Goal: Information Seeking & Learning: Check status

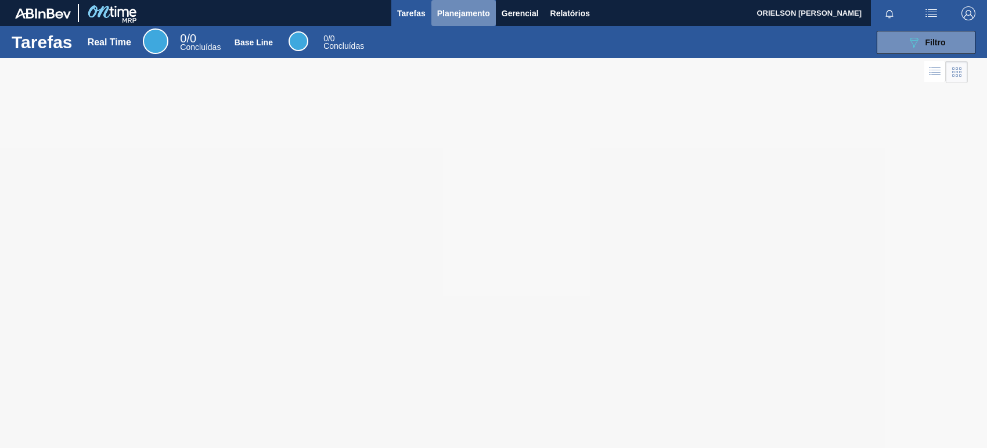
click at [470, 10] on span "Planejamento" at bounding box center [463, 13] width 53 height 14
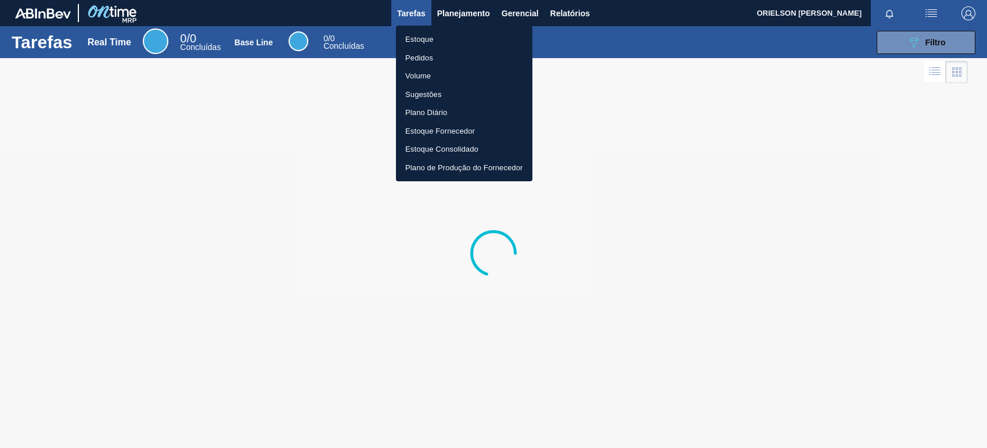
click at [471, 42] on li "Estoque" at bounding box center [464, 39] width 137 height 19
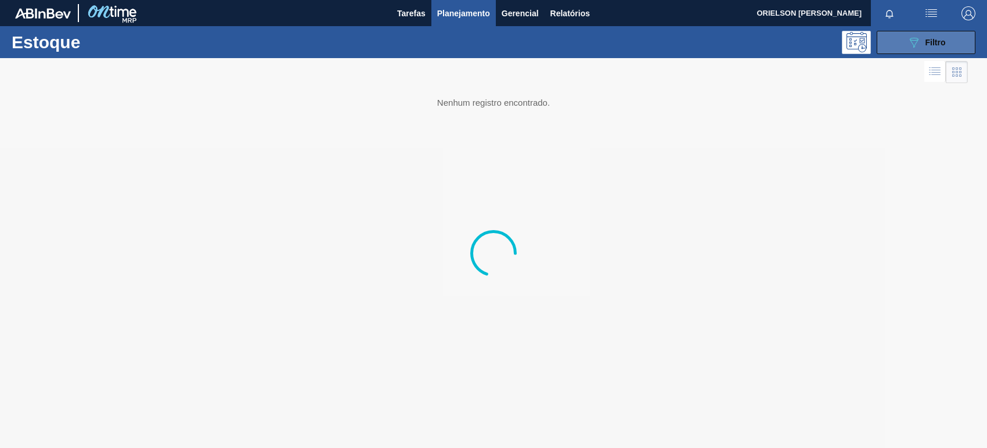
click at [915, 38] on icon "089F7B8B-B2A5-4AFE-B5C0-19BA573D28AC" at bounding box center [914, 42] width 14 height 14
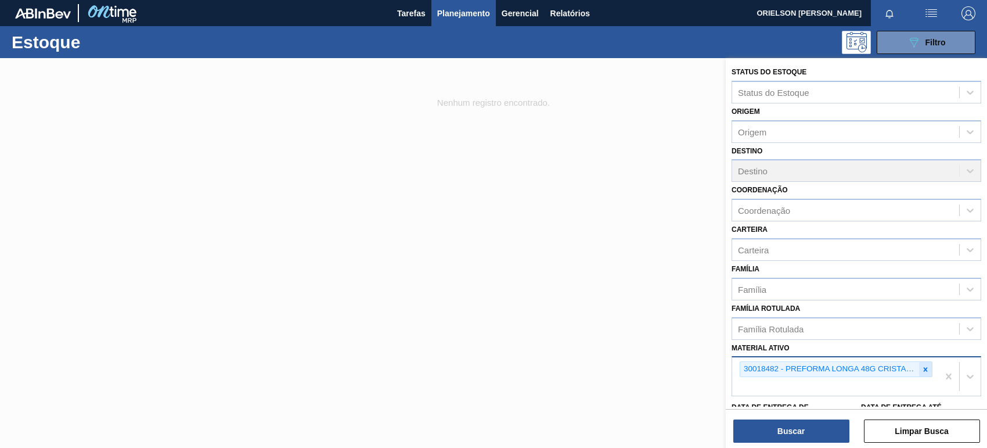
click at [927, 367] on icon at bounding box center [926, 369] width 8 height 8
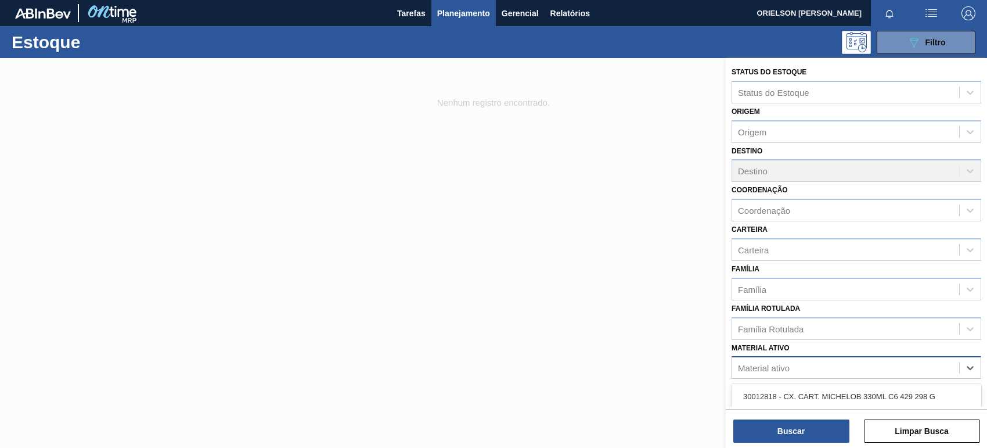
click at [918, 371] on div "Material ativo" at bounding box center [845, 368] width 227 height 17
paste ativo "30002598"
type ativo "30002598"
click at [849, 398] on div "30002598 - FOIL [DATE] IN65" at bounding box center [857, 396] width 250 height 21
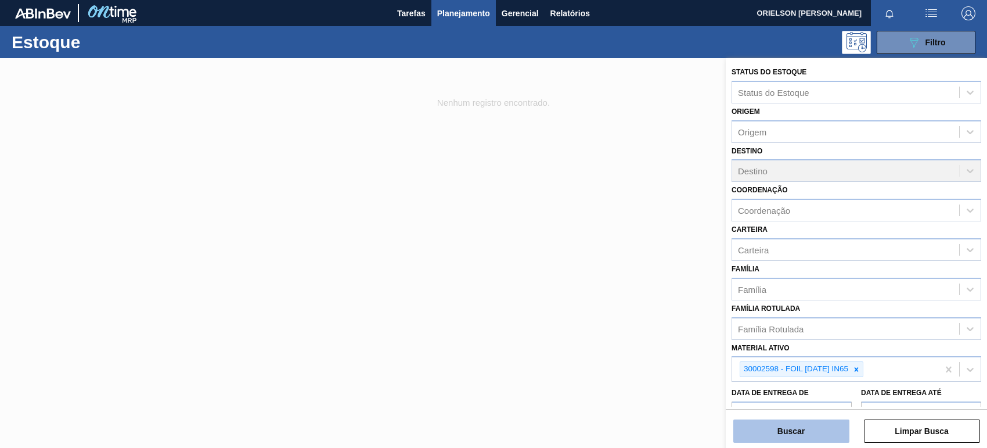
click at [815, 432] on button "Buscar" at bounding box center [792, 430] width 116 height 23
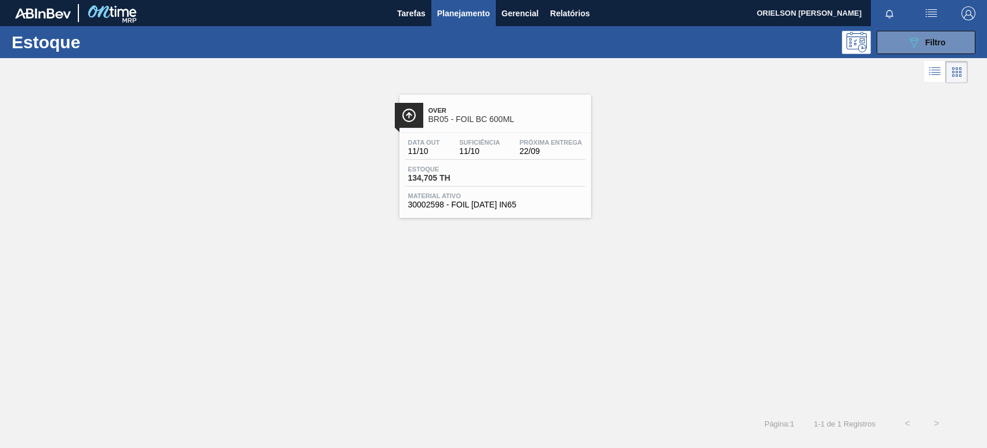
click at [515, 204] on span "30002598 - FOIL [DATE] IN65" at bounding box center [495, 204] width 174 height 9
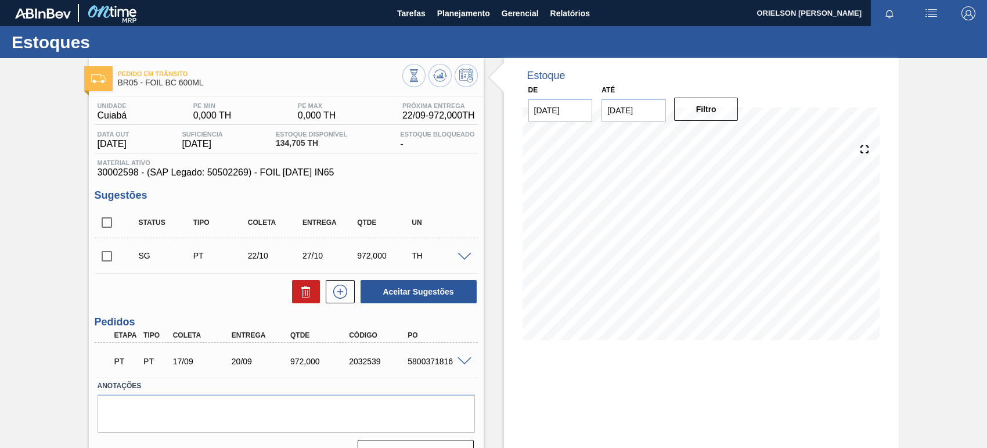
click at [253, 373] on div "PT PT 17/09 20/09 972,000 2032539 5800371816" at bounding box center [286, 360] width 383 height 29
click at [469, 358] on span at bounding box center [465, 361] width 14 height 9
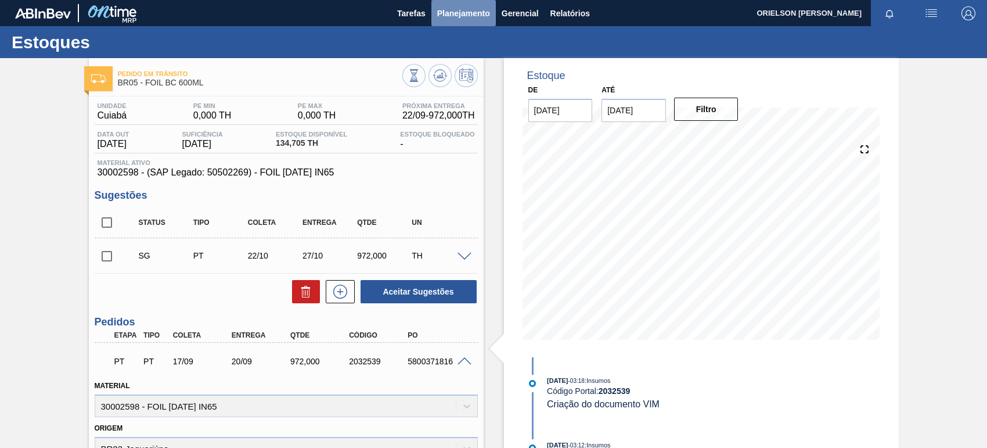
click at [442, 9] on span "Planejamento" at bounding box center [463, 13] width 53 height 14
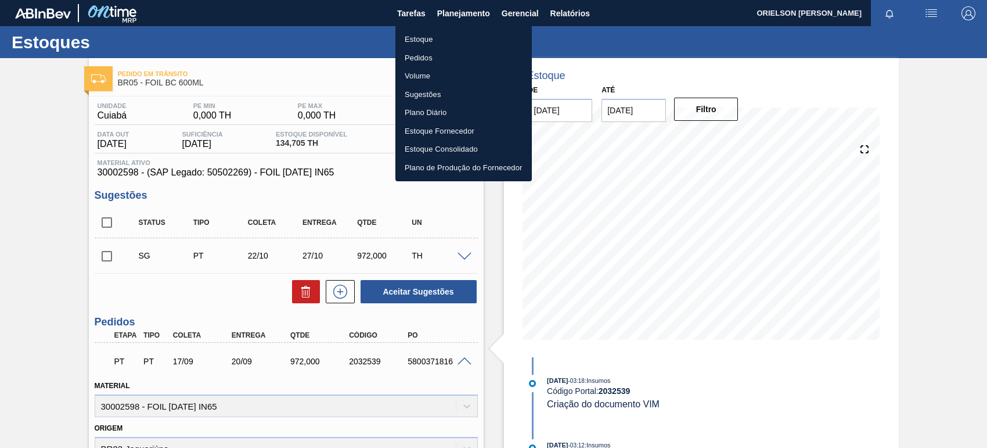
click at [463, 39] on li "Estoque" at bounding box center [464, 39] width 137 height 19
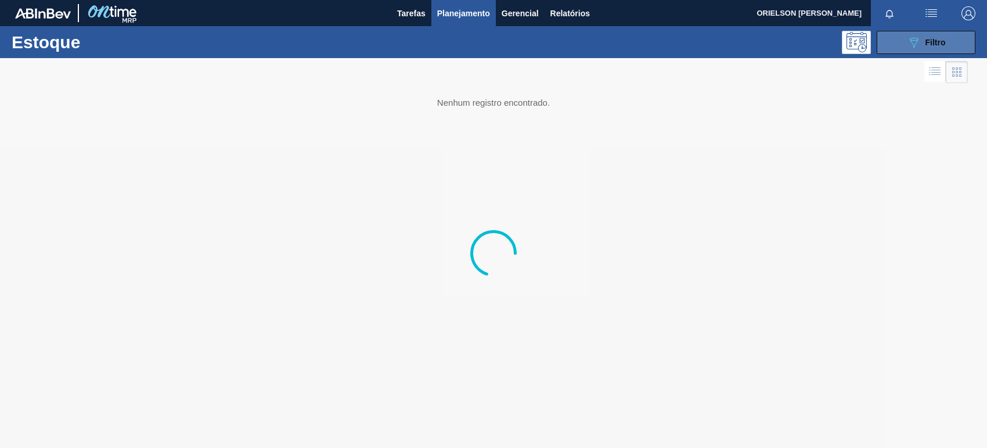
click at [921, 36] on div "089F7B8B-B2A5-4AFE-B5C0-19BA573D28AC Filtro" at bounding box center [926, 42] width 39 height 14
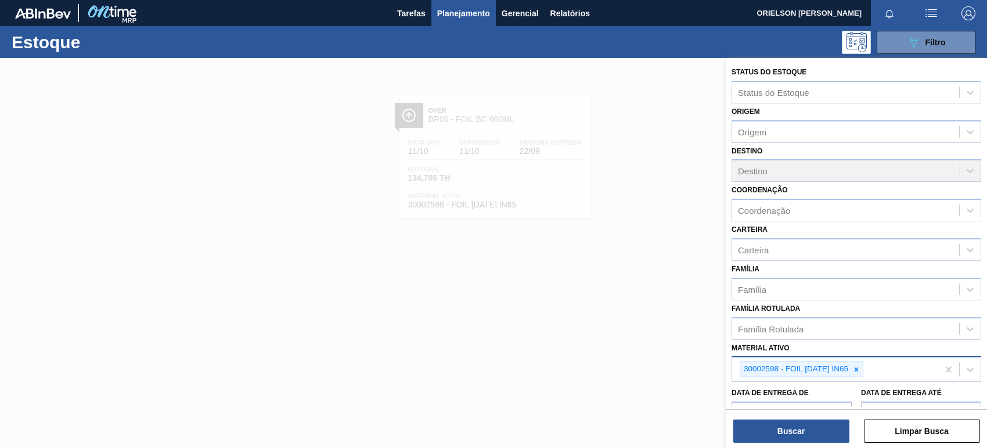
drag, startPoint x: 857, startPoint y: 361, endPoint x: 858, endPoint y: 371, distance: 10.0
click at [857, 362] on div at bounding box center [856, 369] width 13 height 15
click at [857, 364] on div "Material ativo" at bounding box center [845, 368] width 227 height 17
paste ativo "30002729"
type ativo "30002729"
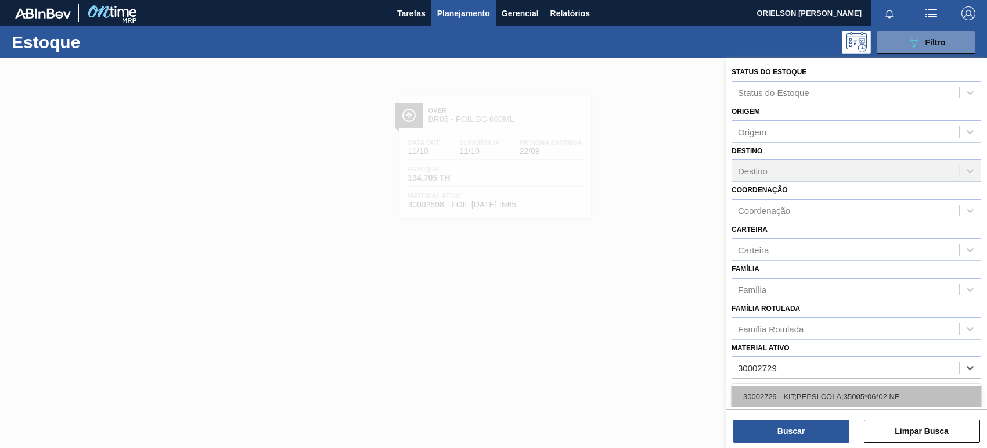
click at [835, 394] on div "30002729 - KIT;PEPSI COLA;35005*06*02 NF" at bounding box center [857, 396] width 250 height 21
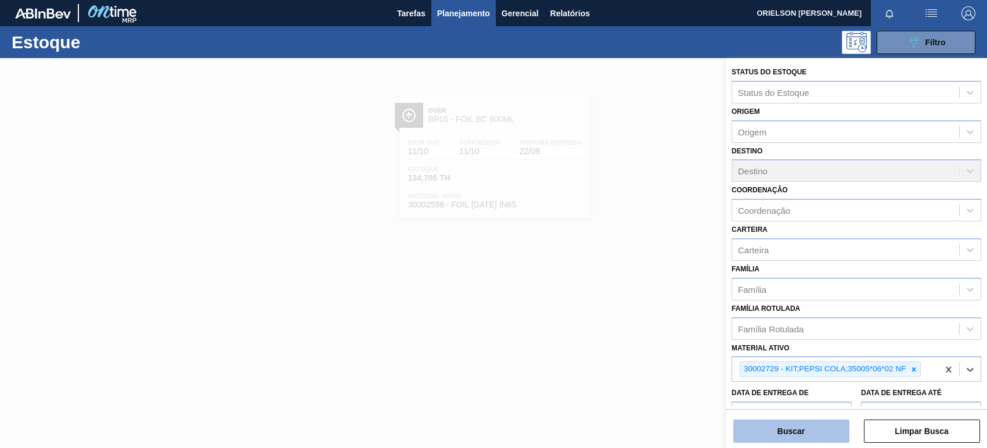
click at [802, 442] on button "Buscar" at bounding box center [792, 430] width 116 height 23
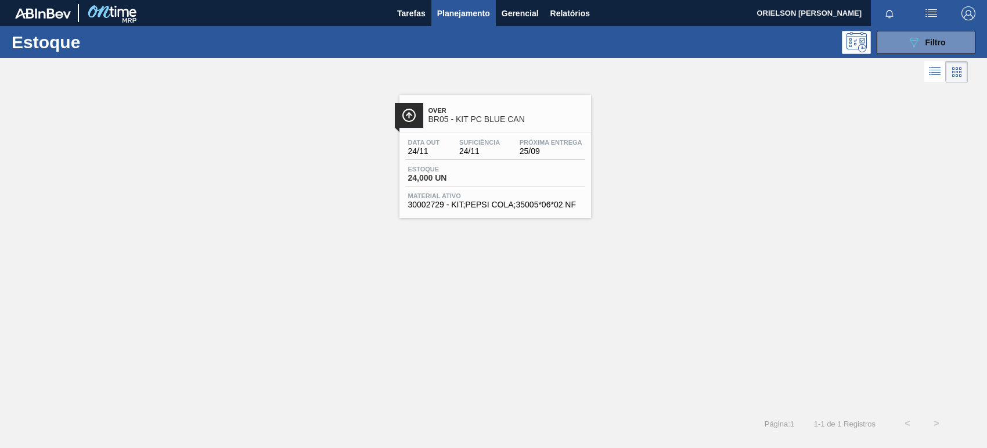
click at [470, 195] on span "Material ativo" at bounding box center [495, 195] width 174 height 7
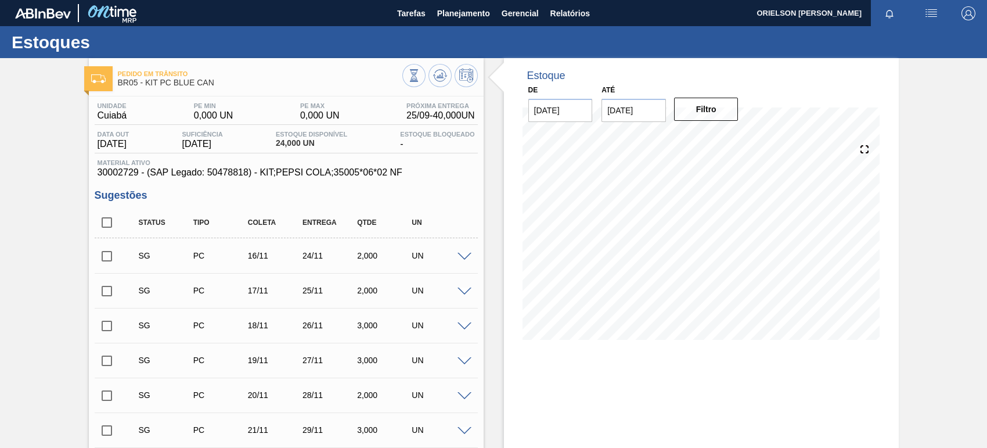
click at [304, 253] on div "24/11" at bounding box center [330, 255] width 60 height 9
click at [304, 252] on div "SG PC 16/11 24/11 2,000 UN" at bounding box center [295, 255] width 328 height 23
copy div "24"
click at [469, 13] on span "Planejamento" at bounding box center [463, 13] width 53 height 14
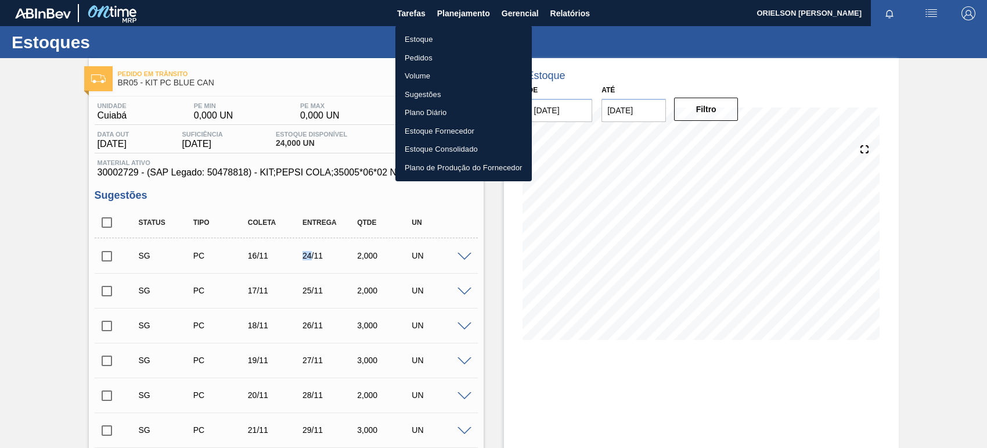
click at [488, 41] on li "Estoque" at bounding box center [464, 39] width 137 height 19
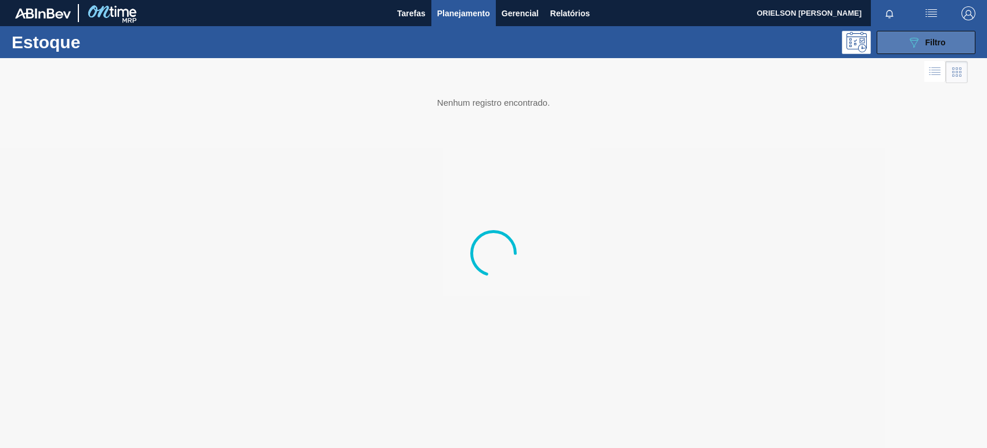
click at [915, 44] on icon "089F7B8B-B2A5-4AFE-B5C0-19BA573D28AC" at bounding box center [914, 42] width 14 height 14
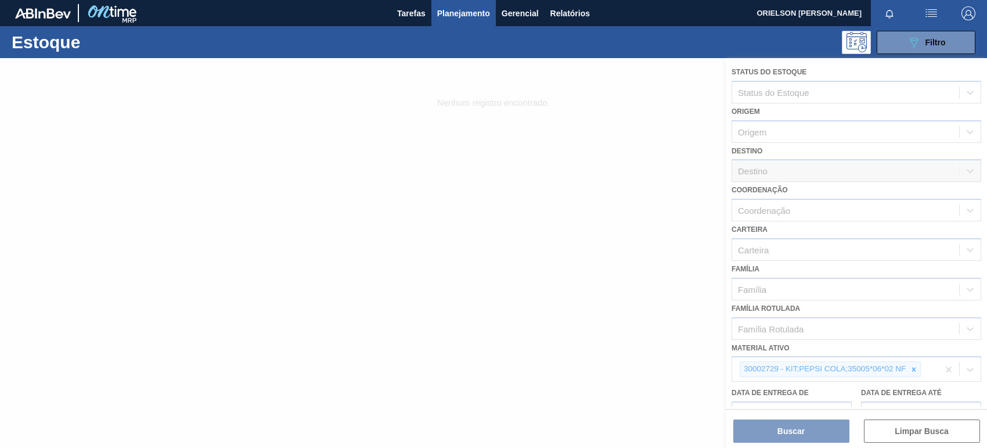
click at [945, 369] on div at bounding box center [493, 253] width 987 height 390
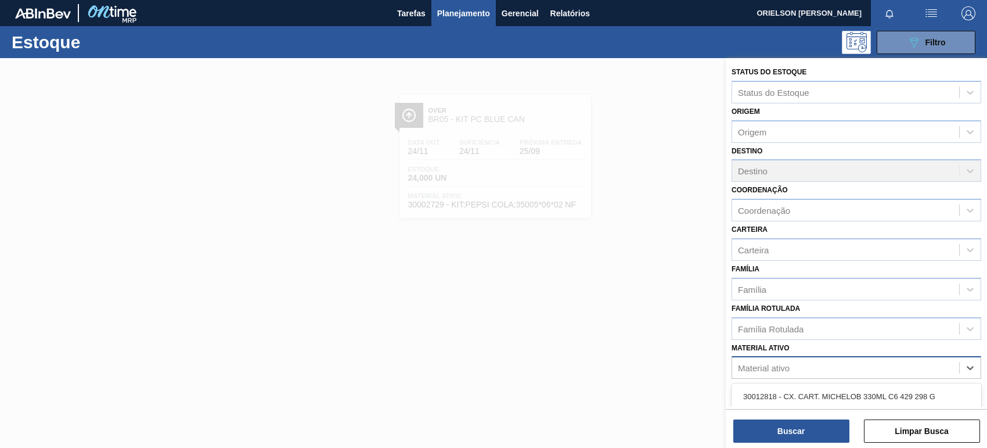
click at [922, 361] on div "Material ativo" at bounding box center [845, 368] width 227 height 17
paste ativo "20008820"
type ativo "20008820"
click at [849, 383] on div "20008820 - CONCENTRADO COMPONENTE AR10.06.FE1611" at bounding box center [857, 396] width 250 height 26
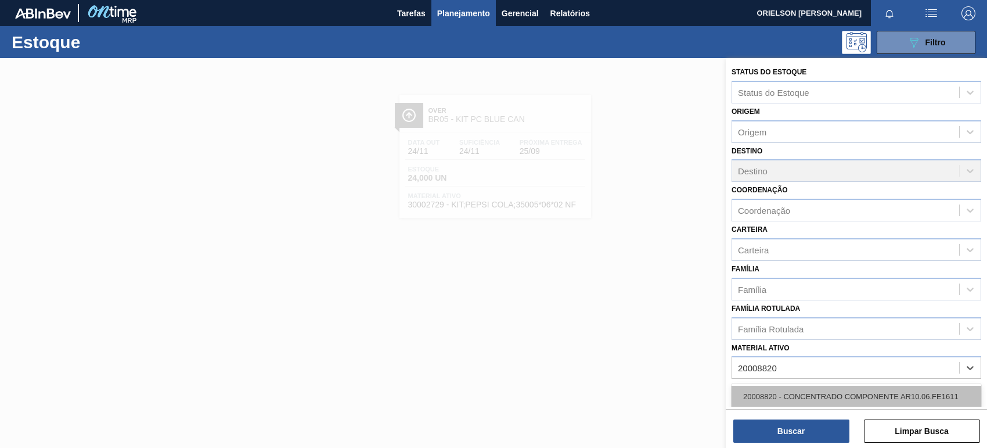
click at [854, 390] on div "20008820 - CONCENTRADO COMPONENTE AR10.06.FE1611" at bounding box center [857, 396] width 250 height 21
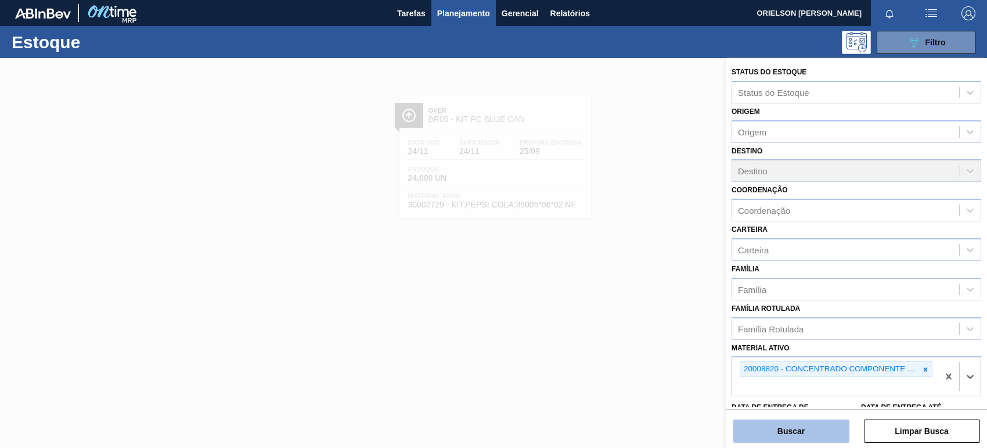
click at [818, 427] on button "Buscar" at bounding box center [792, 430] width 116 height 23
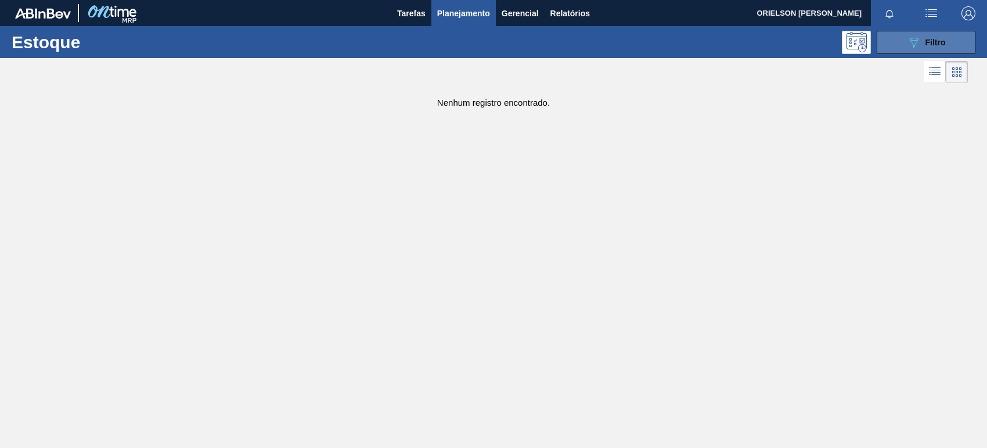
click at [910, 47] on icon "089F7B8B-B2A5-4AFE-B5C0-19BA573D28AC" at bounding box center [914, 42] width 14 height 14
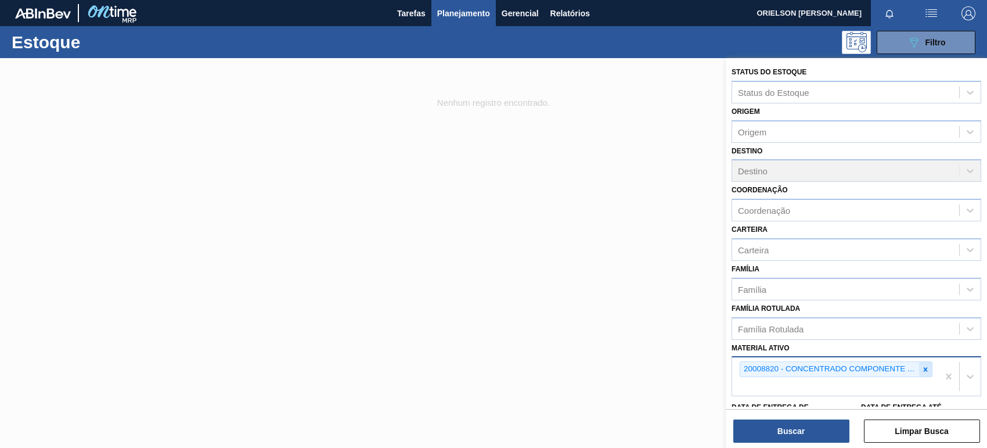
click at [926, 369] on icon at bounding box center [926, 369] width 8 height 8
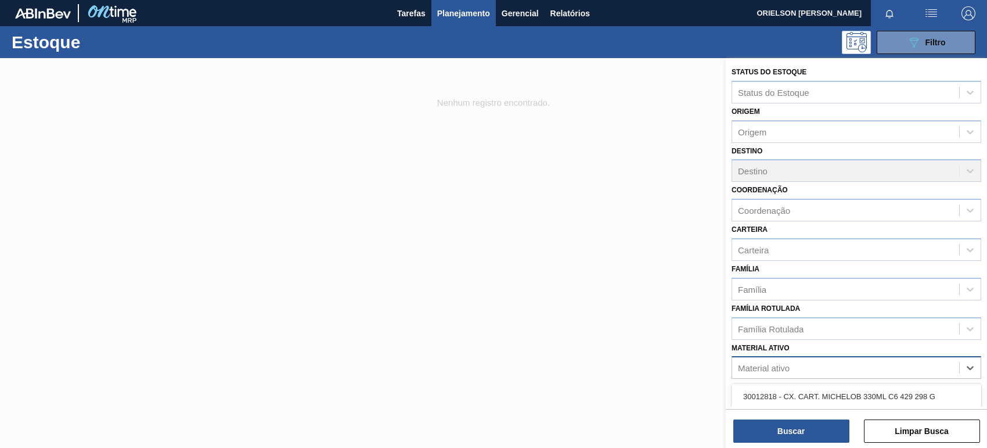
click at [922, 371] on div "Material ativo" at bounding box center [845, 368] width 227 height 17
paste ativo "20008810"
type ativo "20008810"
click at [844, 396] on div "20008810 - CONC. COMP. LIQ SUK UVA PARTE A FE1656" at bounding box center [857, 396] width 250 height 21
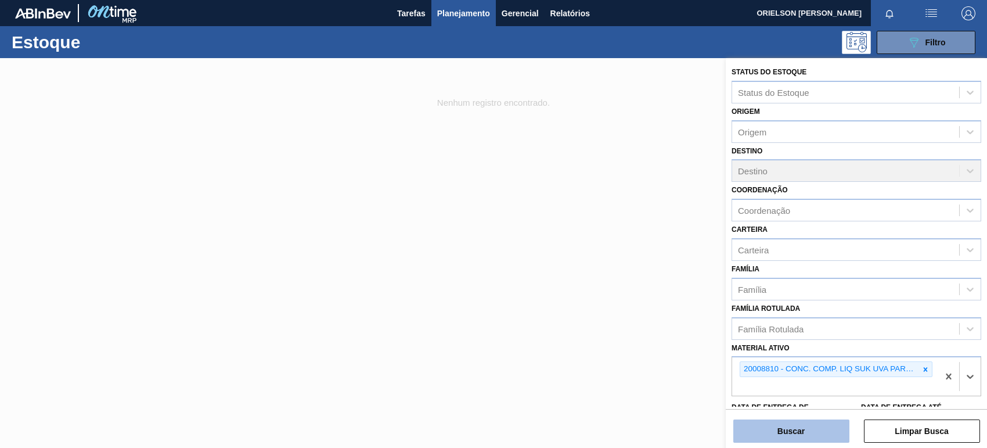
click at [820, 425] on button "Buscar" at bounding box center [792, 430] width 116 height 23
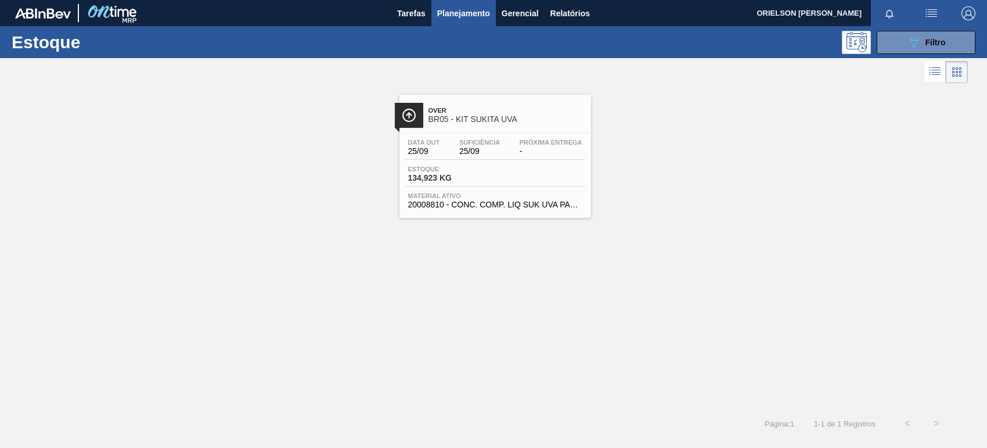
click at [475, 151] on span "25/09" at bounding box center [479, 151] width 41 height 9
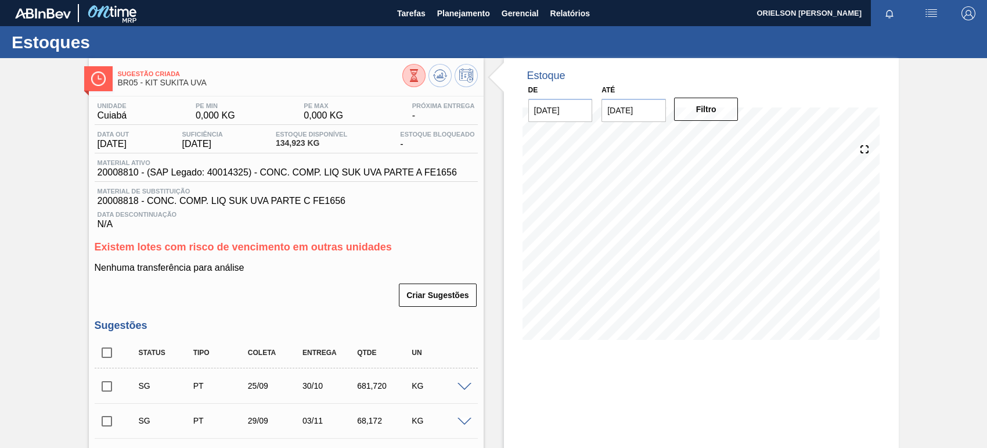
click at [314, 387] on div "30/10" at bounding box center [330, 385] width 60 height 9
copy div "10"
click at [286, 390] on div "25/09" at bounding box center [275, 385] width 60 height 9
drag, startPoint x: 302, startPoint y: 390, endPoint x: 323, endPoint y: 390, distance: 20.9
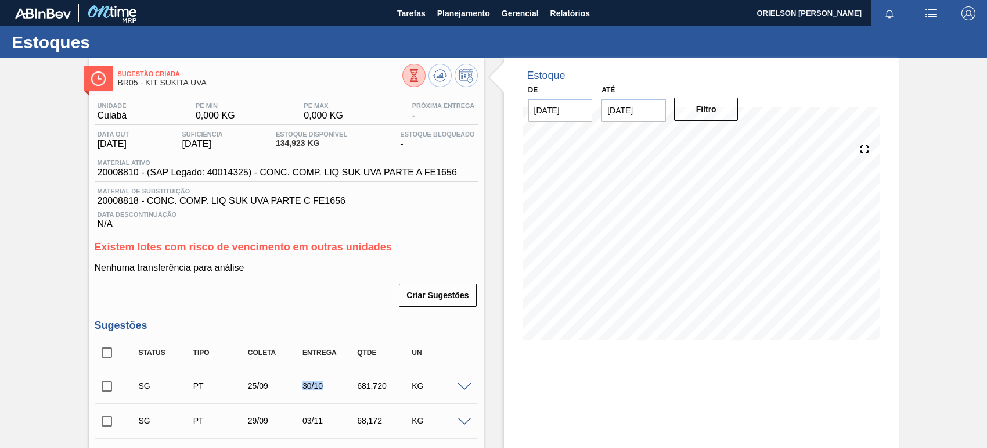
click at [323, 390] on div "30/10" at bounding box center [330, 385] width 60 height 9
copy div "30/10"
click at [430, 12] on button "Tarefas" at bounding box center [411, 13] width 40 height 26
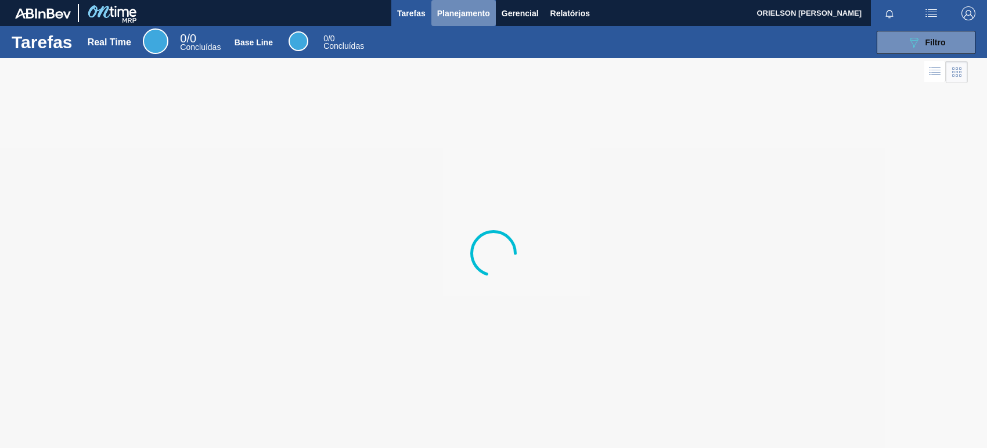
click at [462, 12] on span "Planejamento" at bounding box center [463, 13] width 53 height 14
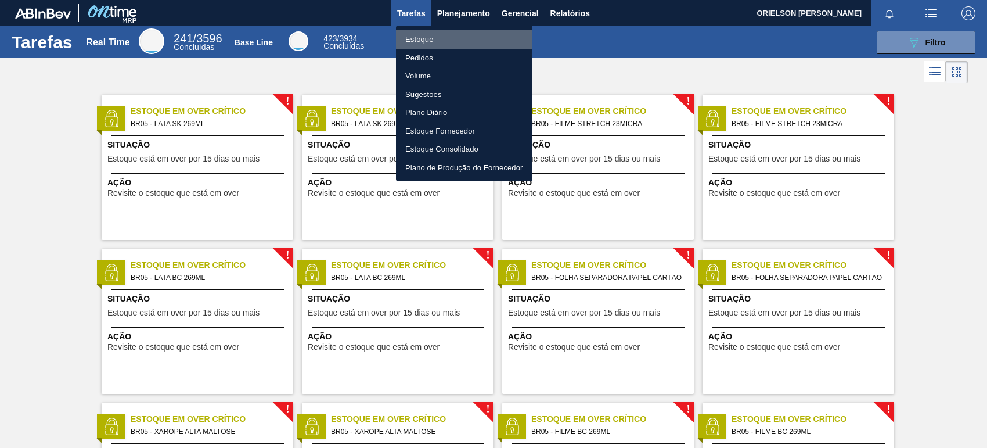
click at [477, 42] on li "Estoque" at bounding box center [464, 39] width 137 height 19
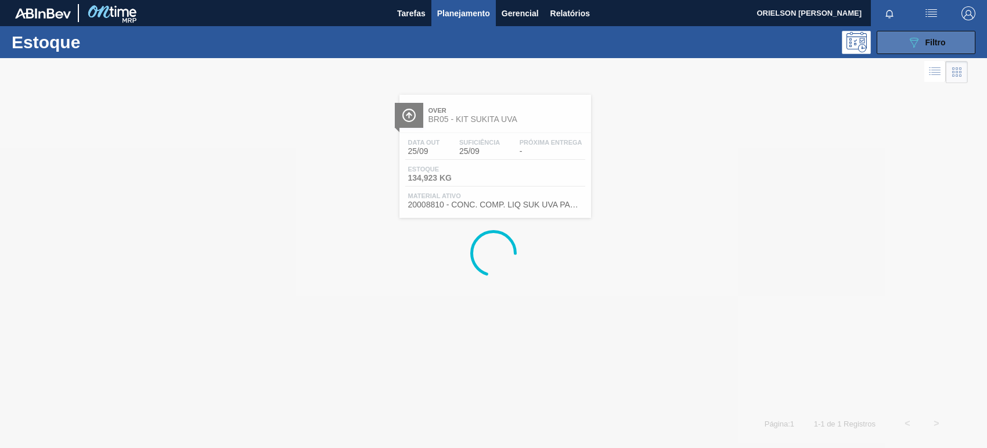
click at [912, 49] on button "089F7B8B-B2A5-4AFE-B5C0-19BA573D28AC Filtro" at bounding box center [926, 42] width 99 height 23
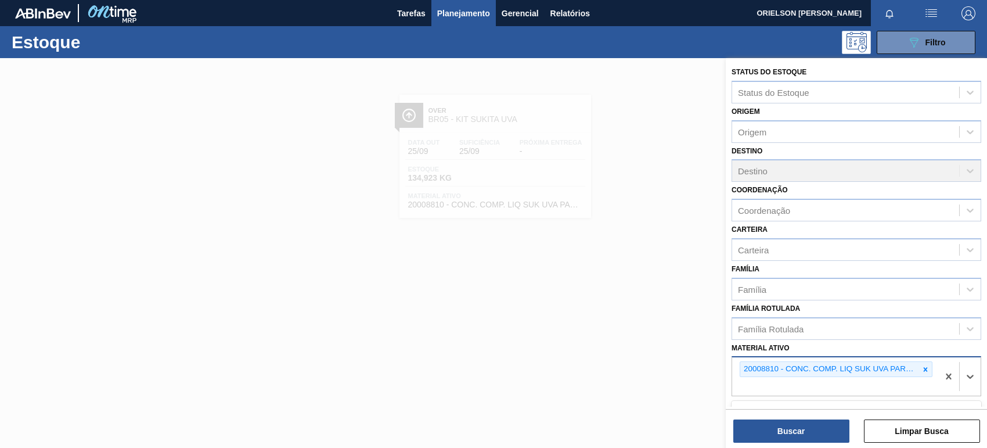
click at [821, 388] on div "20008810 - CONC. COMP. LIQ SUK UVA PARTE A FE1656" at bounding box center [835, 376] width 206 height 38
paste ativo "30031247"
type ativo "30031247"
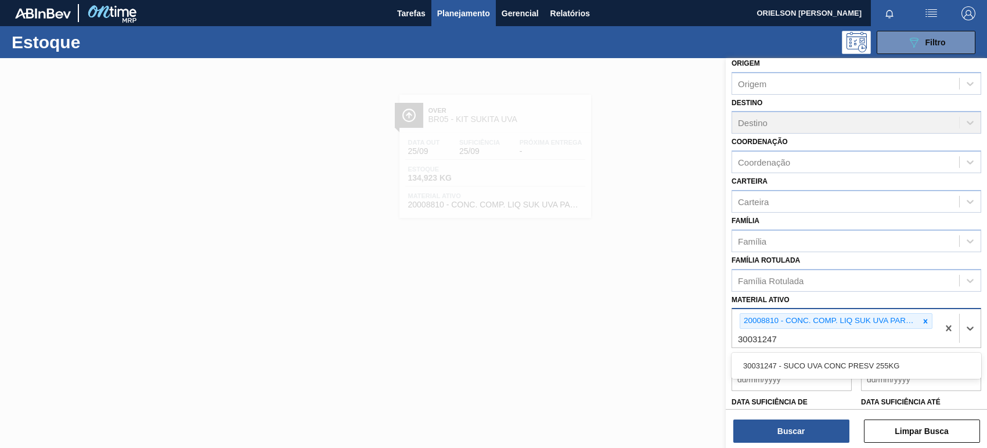
scroll to position [122, 0]
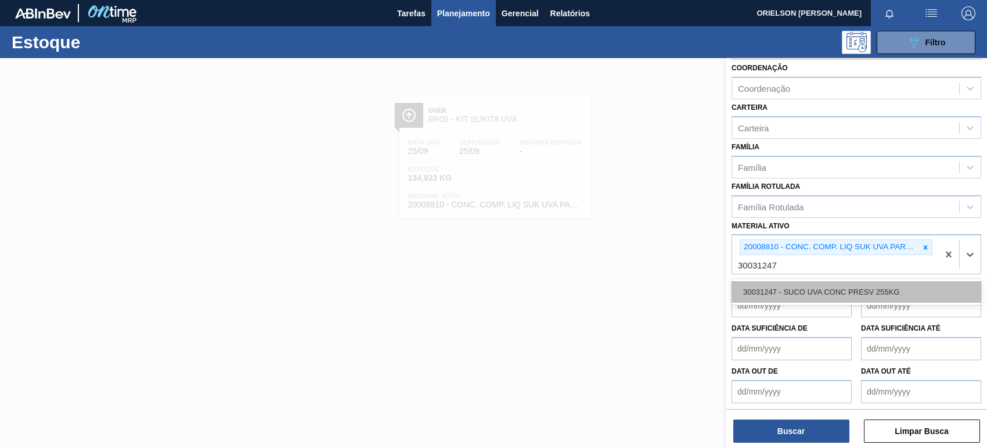
click at [802, 285] on div "30031247 - SUCO UVA CONC PRESV 255KG" at bounding box center [857, 291] width 250 height 21
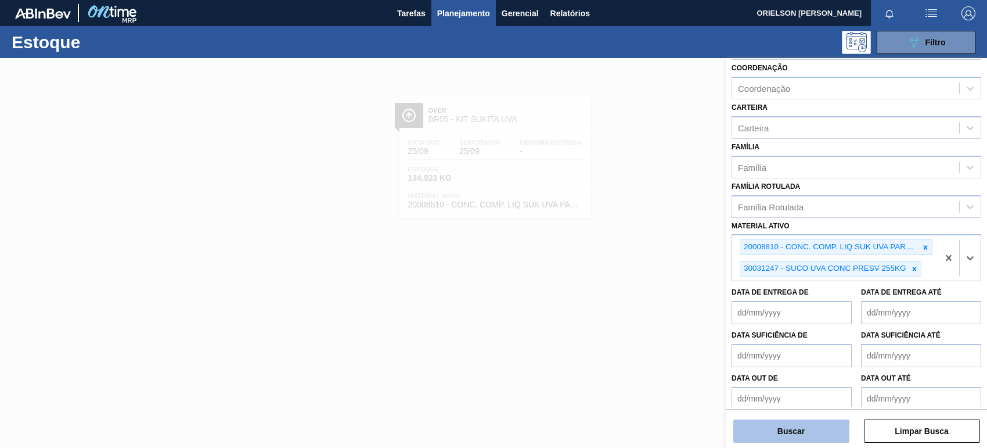
click at [814, 422] on div "Buscar Limpar Busca" at bounding box center [856, 425] width 261 height 33
click at [815, 433] on button "Buscar" at bounding box center [792, 430] width 116 height 23
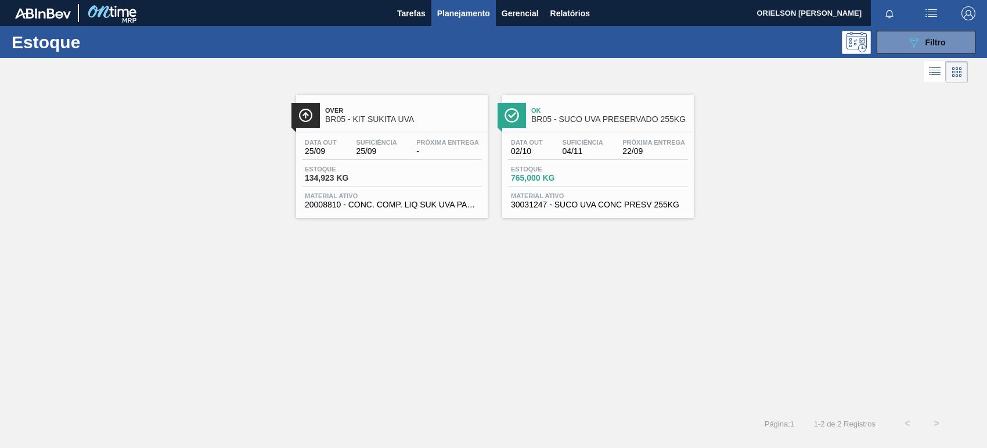
click at [628, 152] on span "22/09" at bounding box center [654, 151] width 63 height 9
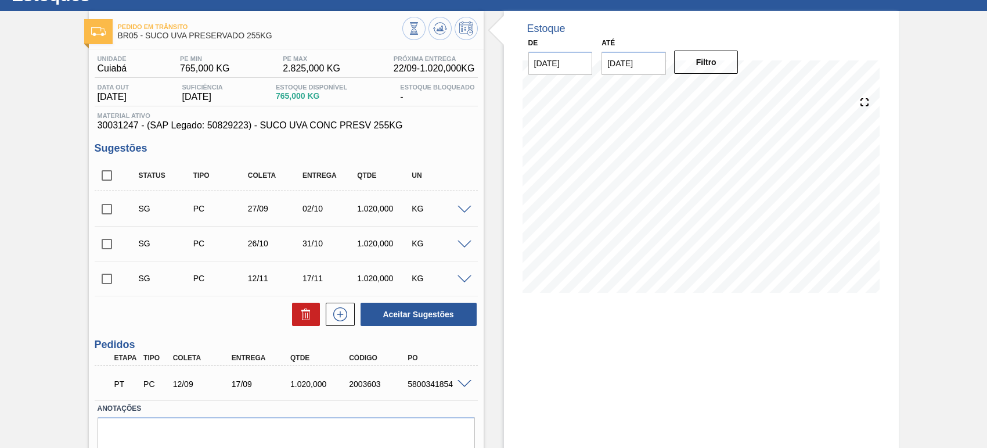
scroll to position [73, 0]
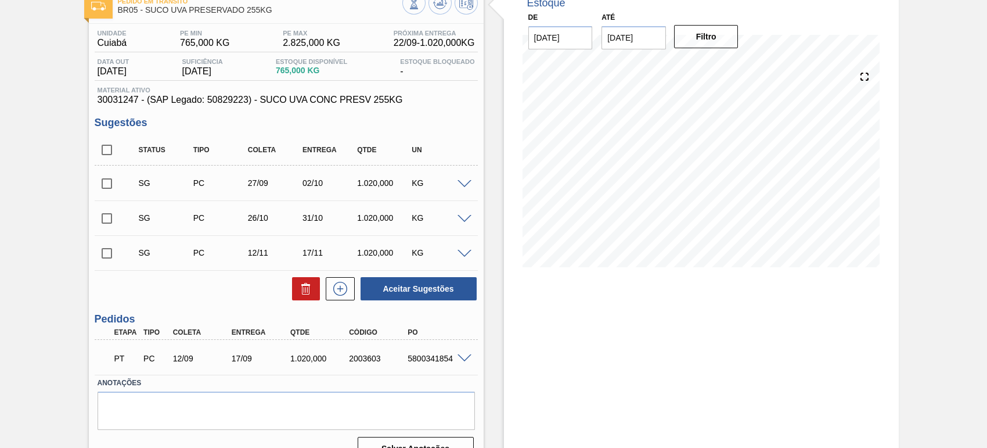
click at [236, 361] on div "17/09" at bounding box center [261, 358] width 65 height 9
click at [466, 357] on span at bounding box center [465, 358] width 14 height 9
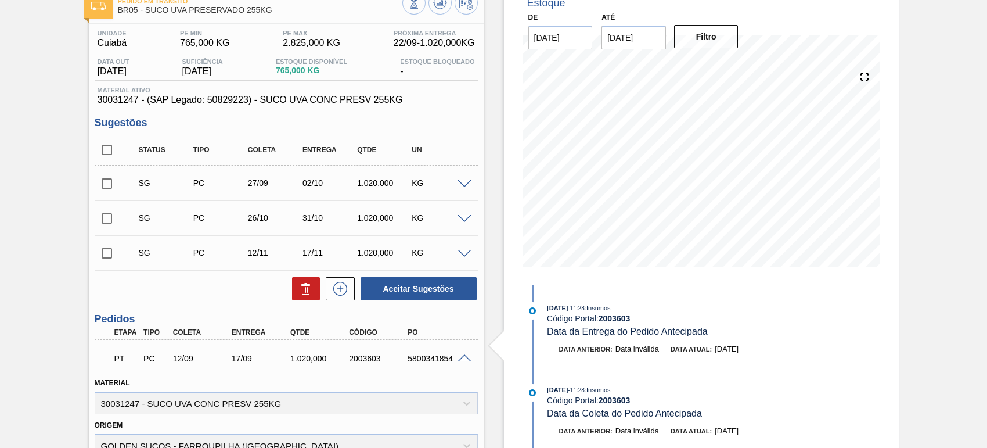
click at [343, 387] on div "Material 30031247 - SUCO UVA CONC PRESV 255KG" at bounding box center [286, 394] width 383 height 39
